Goal: Task Accomplishment & Management: Manage account settings

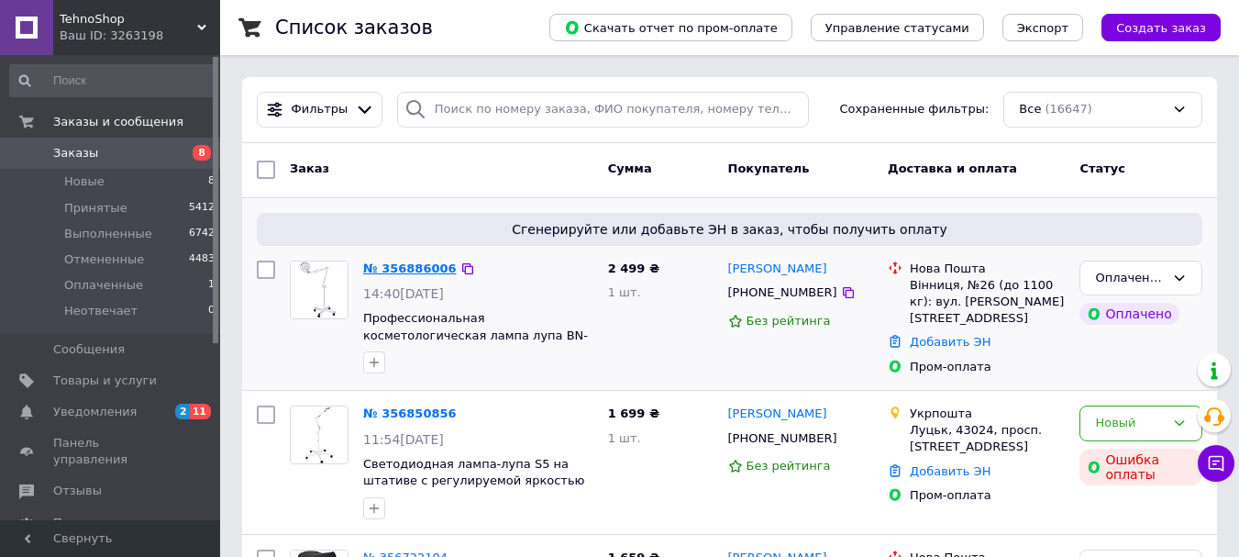
click at [431, 267] on link "№ 356886006" at bounding box center [410, 268] width 94 height 14
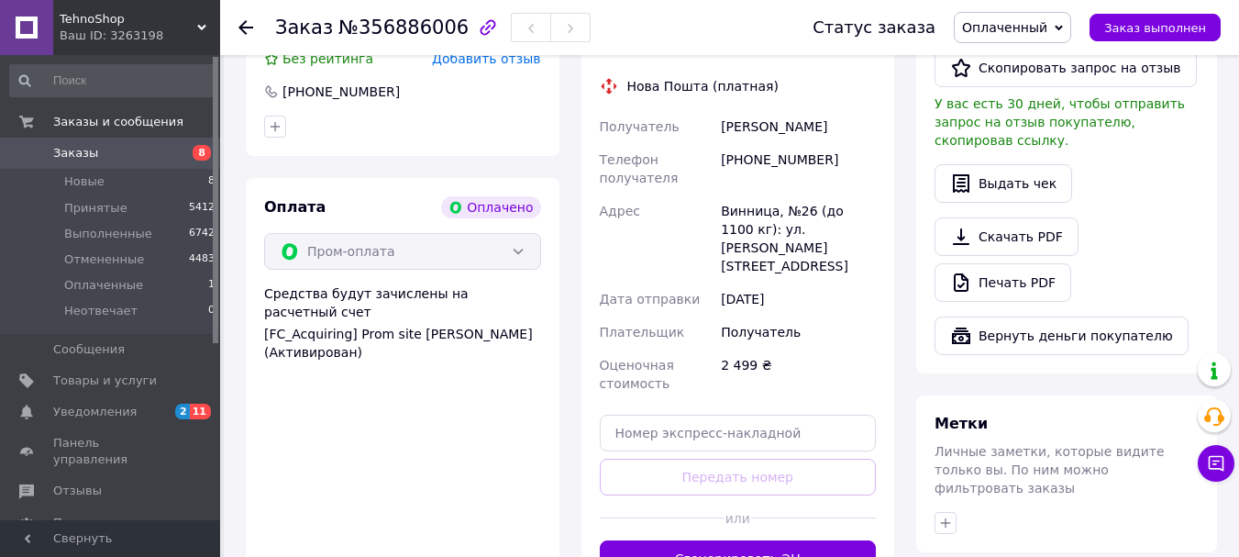
scroll to position [522, 0]
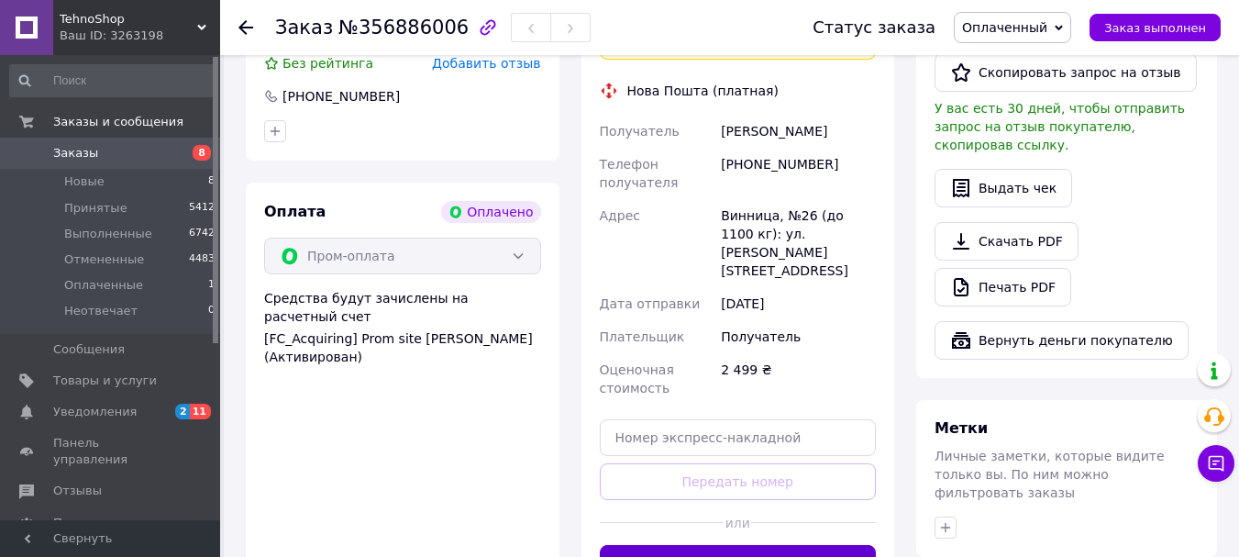
click at [785, 545] on button "Сгенерировать ЭН" at bounding box center [738, 563] width 277 height 37
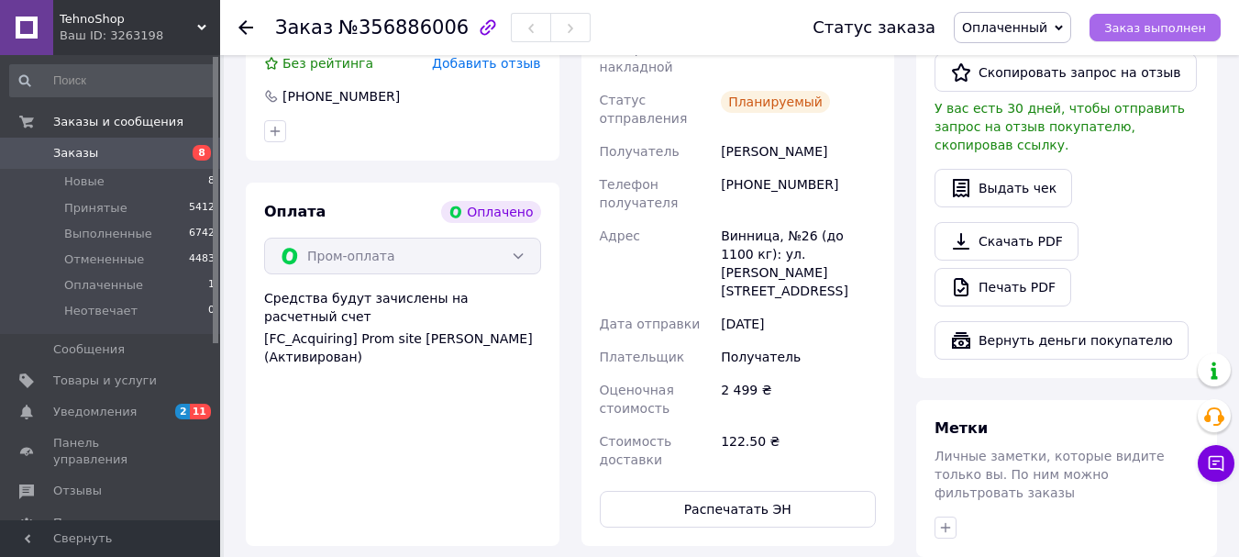
click at [1117, 31] on button "Заказ выполнен" at bounding box center [1154, 28] width 131 height 28
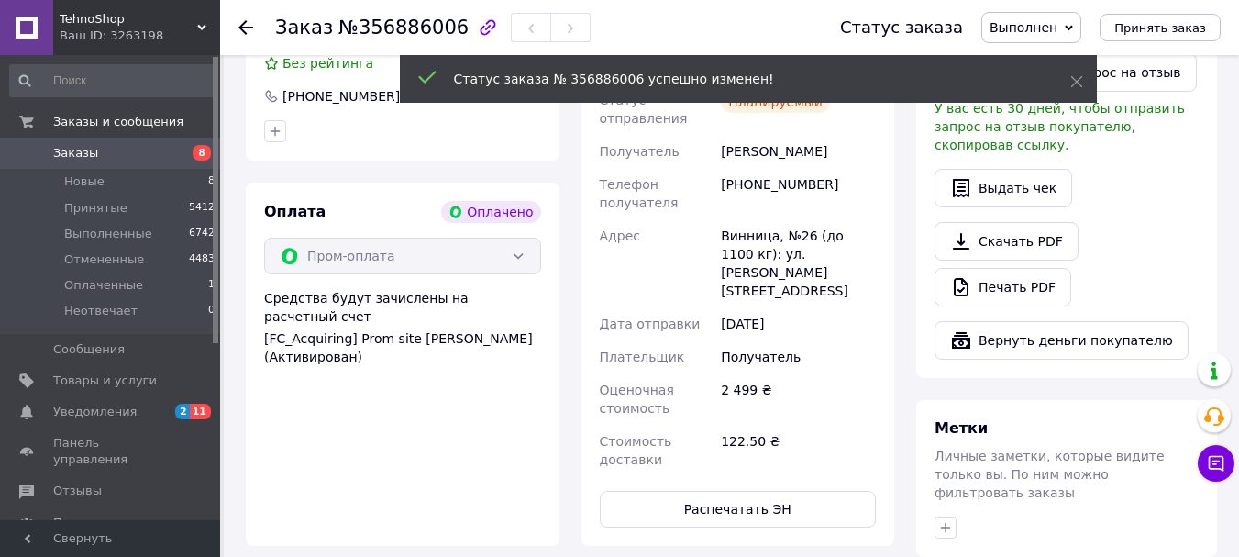
scroll to position [154, 0]
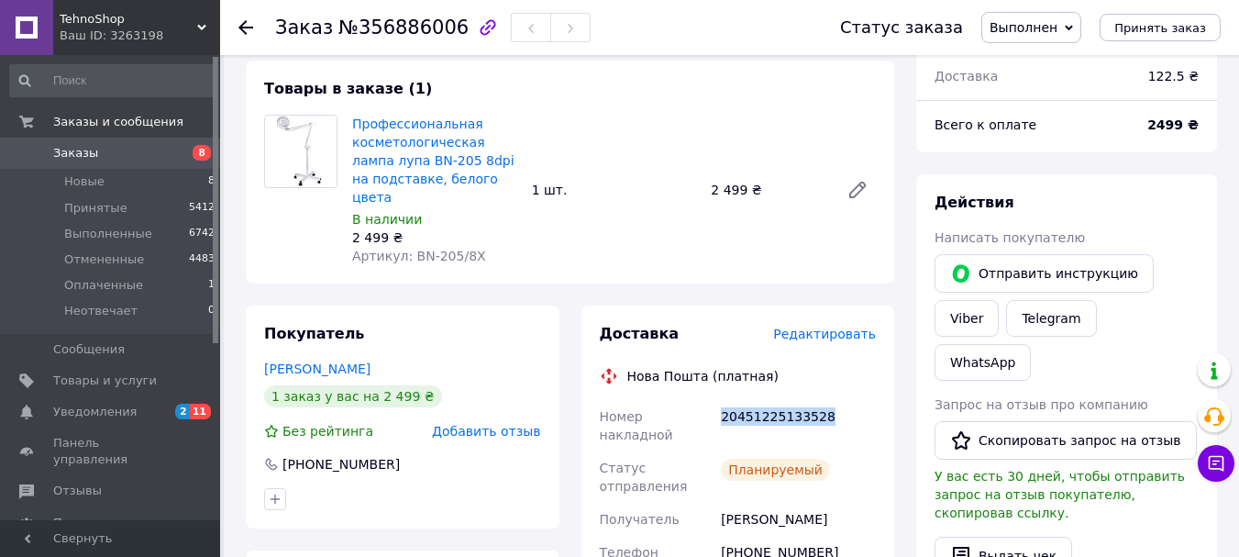
drag, startPoint x: 723, startPoint y: 396, endPoint x: 835, endPoint y: 399, distance: 112.8
click at [835, 400] on div "20451225133528" at bounding box center [798, 425] width 162 height 51
copy div "20451225133528"
click at [239, 32] on icon at bounding box center [245, 27] width 15 height 15
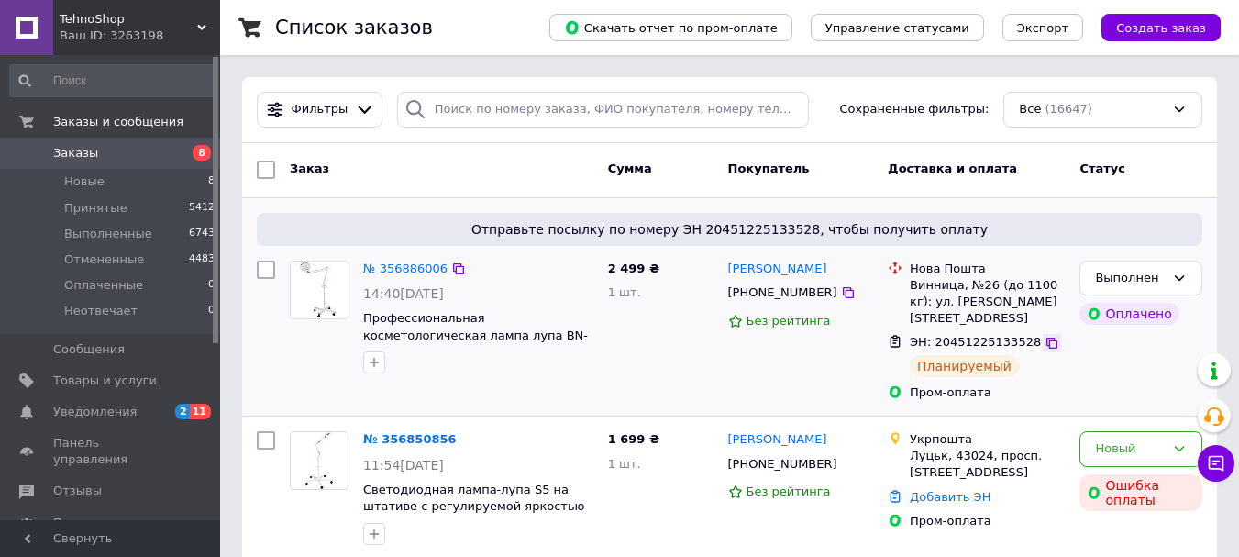
click at [1043, 334] on div at bounding box center [1052, 343] width 18 height 18
click at [1044, 336] on icon at bounding box center [1051, 343] width 15 height 15
click at [954, 284] on div "Винница, №26 (до 1100 кг): ул. [PERSON_NAME][STREET_ADDRESS]" at bounding box center [987, 302] width 155 height 50
drag, startPoint x: 959, startPoint y: 287, endPoint x: 911, endPoint y: 287, distance: 48.6
click at [911, 287] on div "Винница, №26 (до 1100 кг): ул. [PERSON_NAME][STREET_ADDRESS]" at bounding box center [987, 302] width 155 height 50
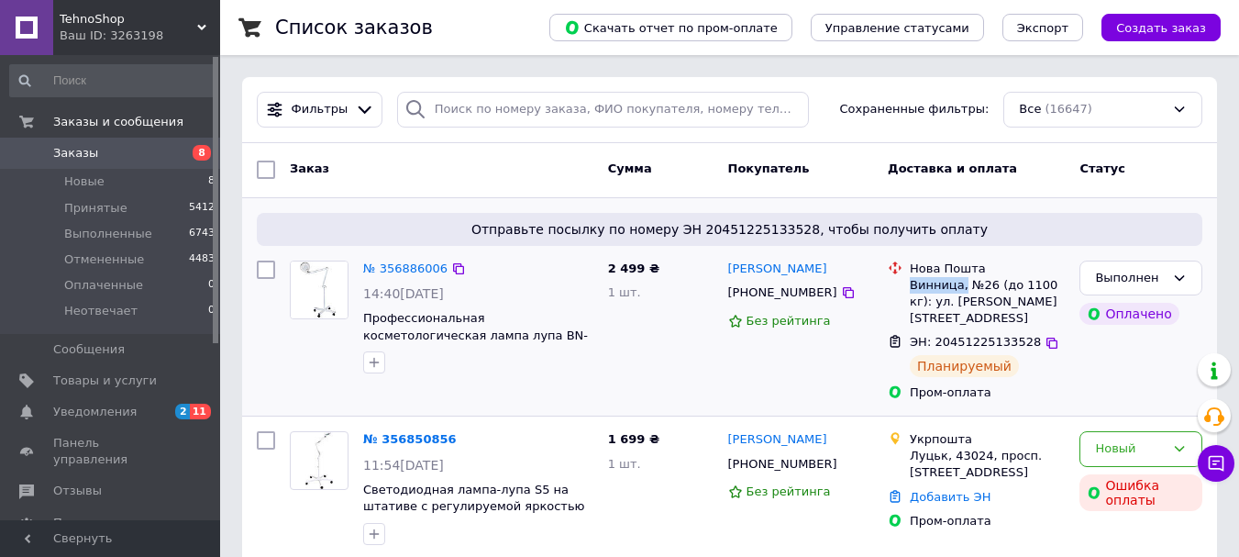
copy div "Винница,"
drag, startPoint x: 723, startPoint y: 268, endPoint x: 846, endPoint y: 265, distance: 122.9
click at [846, 265] on div "[PERSON_NAME] [PHONE_NUMBER] Без рейтинга" at bounding box center [801, 331] width 160 height 156
copy link "[PERSON_NAME]"
click at [843, 292] on icon at bounding box center [848, 292] width 11 height 11
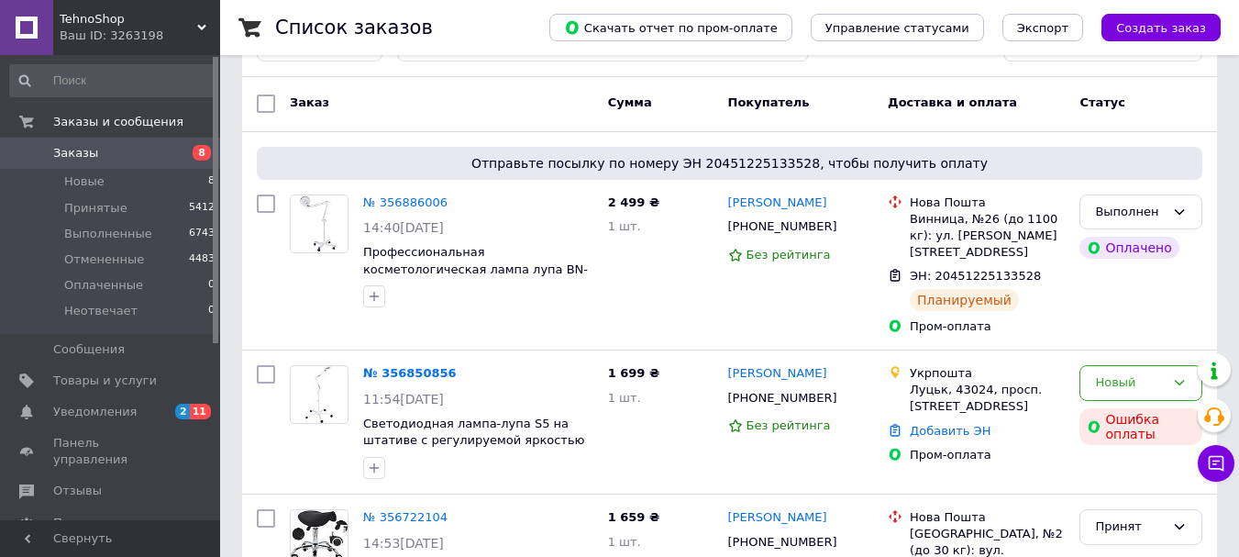
scroll to position [84, 0]
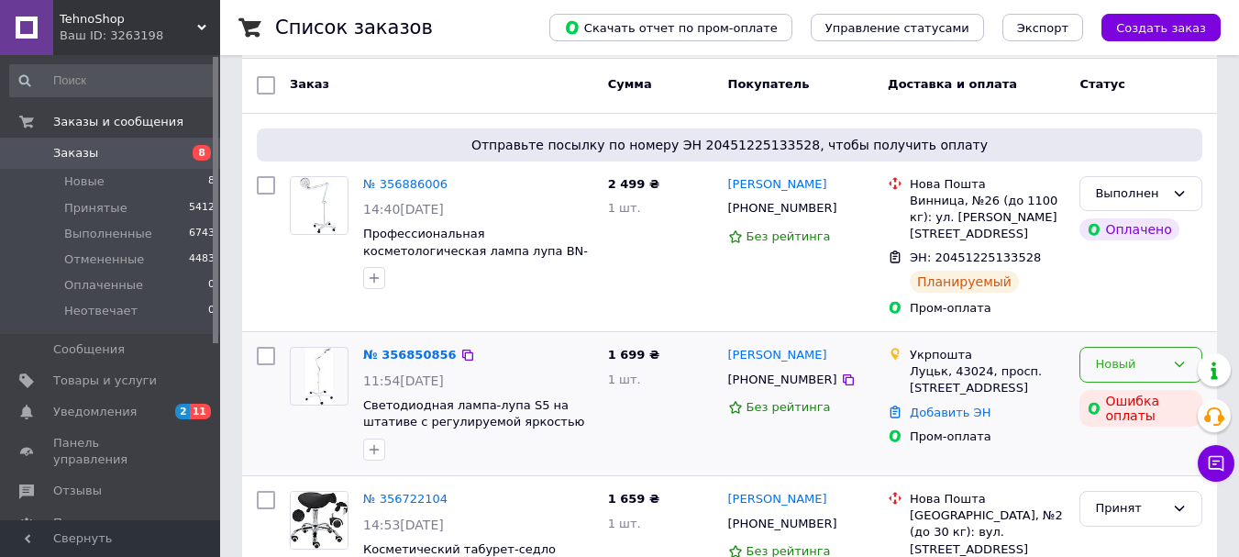
click at [1099, 358] on div "Новый" at bounding box center [1140, 365] width 123 height 36
click at [1093, 386] on li "Принят" at bounding box center [1140, 403] width 121 height 34
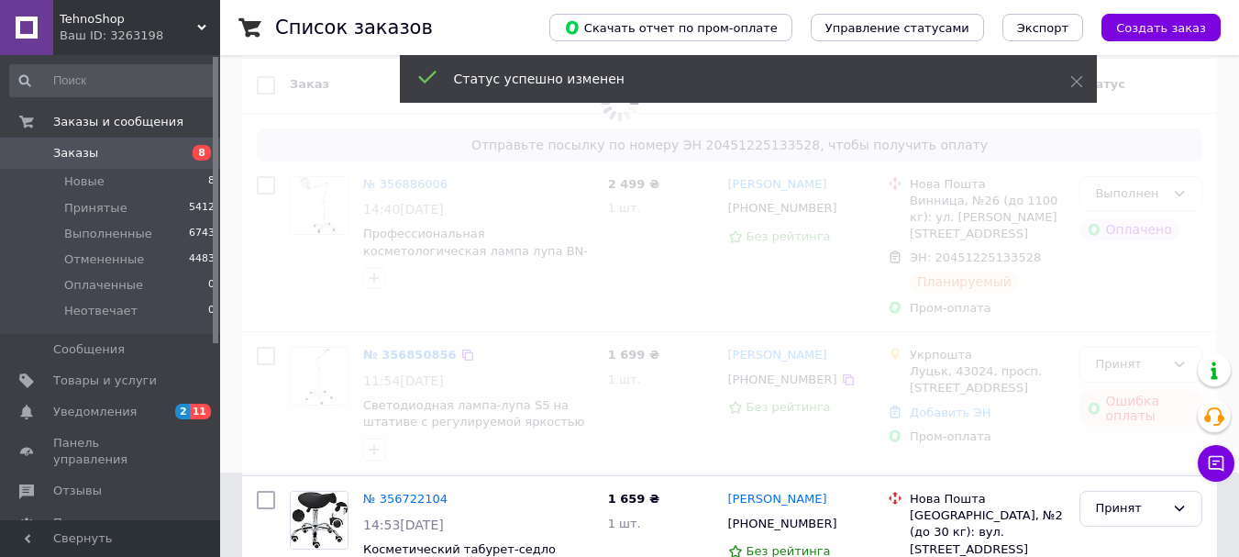
click at [823, 359] on span at bounding box center [619, 194] width 1239 height 557
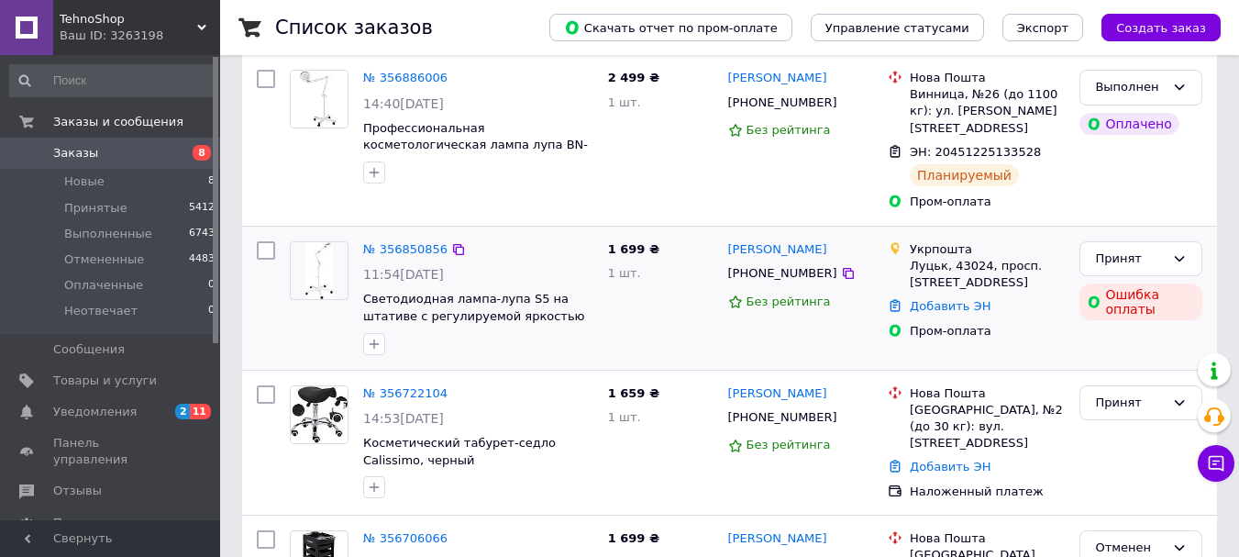
scroll to position [390, 0]
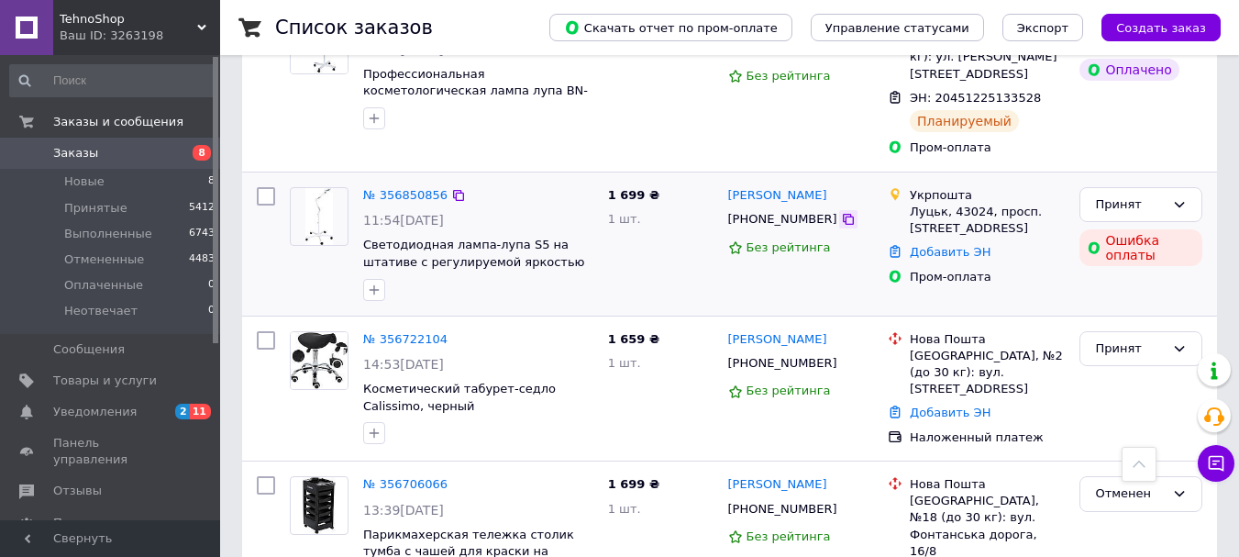
click at [841, 212] on icon at bounding box center [848, 219] width 15 height 15
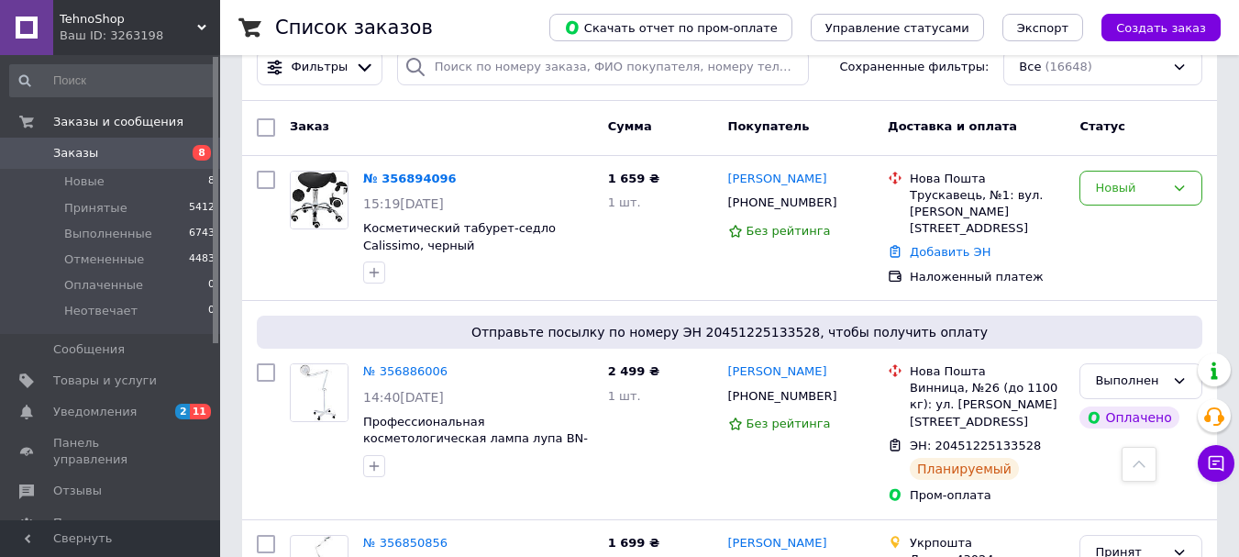
scroll to position [0, 0]
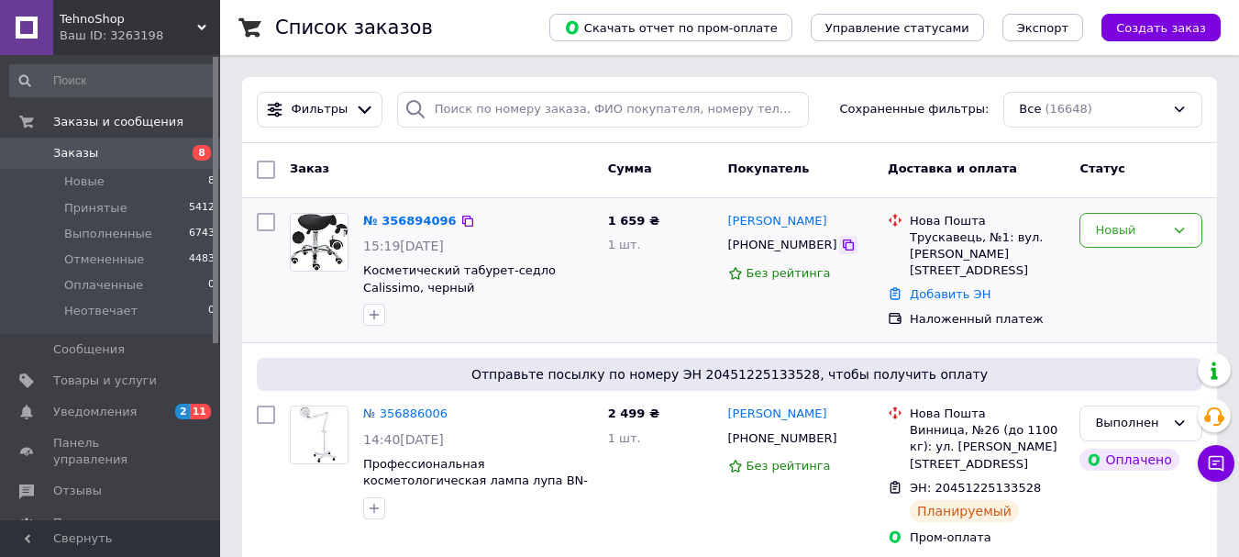
click at [841, 250] on icon at bounding box center [848, 244] width 15 height 15
